Goal: Information Seeking & Learning: Learn about a topic

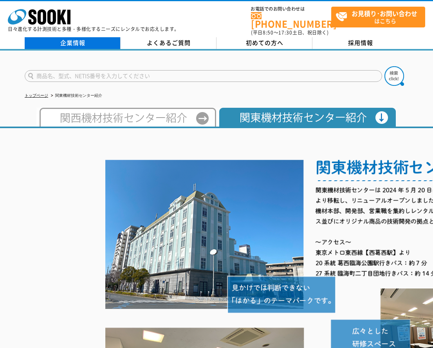
click at [91, 38] on link "企業情報" at bounding box center [73, 43] width 96 height 12
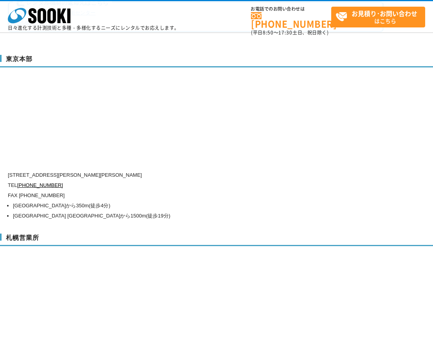
scroll to position [2039, 0]
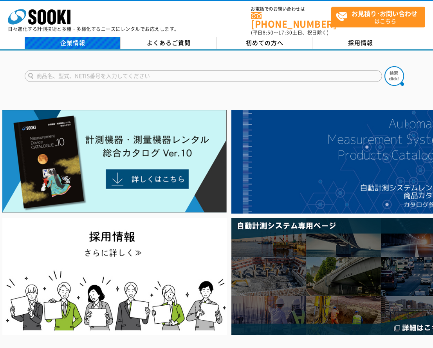
click at [75, 39] on link "企業情報" at bounding box center [73, 43] width 96 height 12
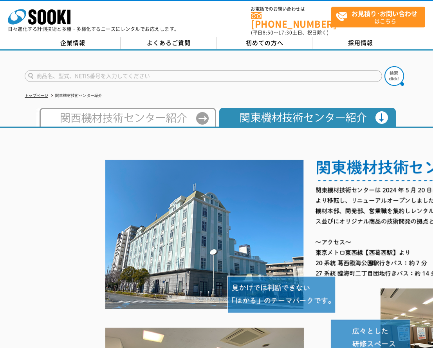
click at [330, 181] on img at bounding box center [316, 315] width 423 height 344
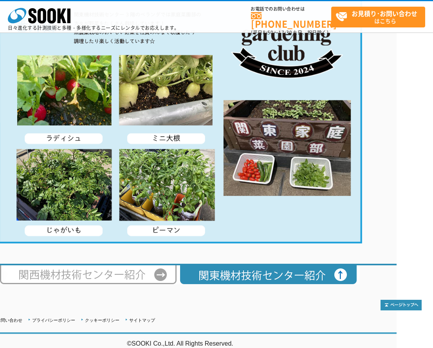
scroll to position [1468, 0]
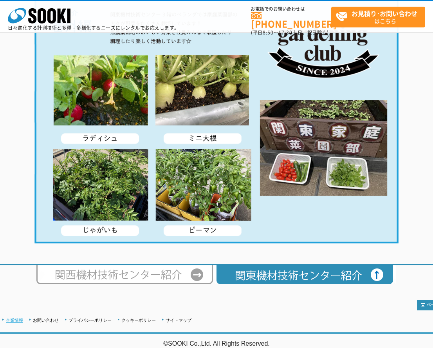
click at [23, 317] on link "企業情報" at bounding box center [14, 319] width 17 height 5
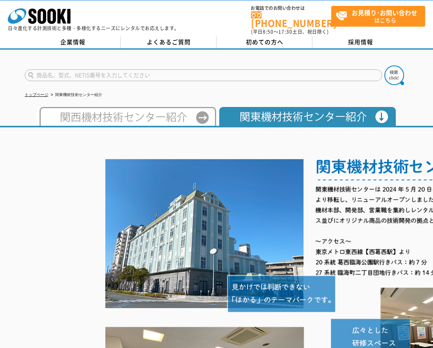
scroll to position [0, 0]
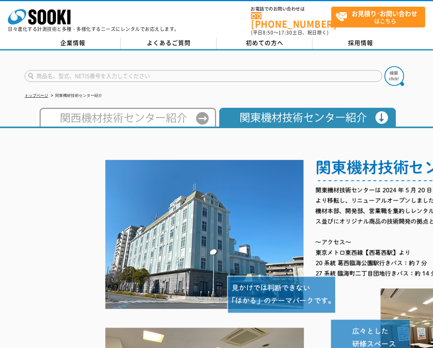
click at [367, 166] on img at bounding box center [316, 315] width 423 height 344
click at [364, 165] on img at bounding box center [316, 315] width 423 height 344
